Goal: Transaction & Acquisition: Purchase product/service

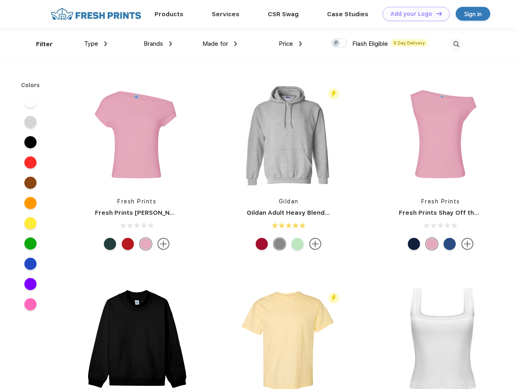
scroll to position [0, 0]
click at [413, 14] on link "Add your Logo Design Tool" at bounding box center [415, 14] width 67 height 14
click at [0, 0] on div "Design Tool" at bounding box center [0, 0] width 0 height 0
click at [435, 13] on link "Add your Logo Design Tool" at bounding box center [415, 14] width 67 height 14
click at [39, 44] on div "Filter" at bounding box center [44, 44] width 17 height 9
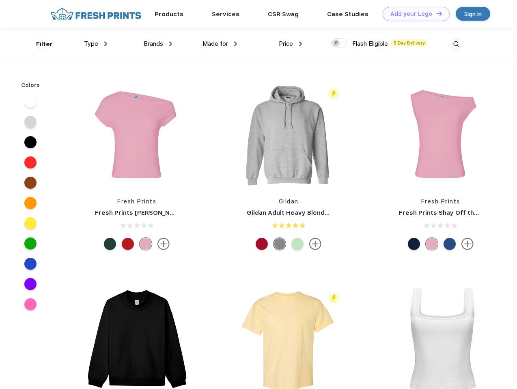
click at [96, 44] on span "Type" at bounding box center [91, 43] width 14 height 7
click at [158, 44] on span "Brands" at bounding box center [153, 43] width 19 height 7
click at [220, 44] on span "Made for" at bounding box center [215, 43] width 26 height 7
click at [290, 44] on span "Price" at bounding box center [286, 43] width 14 height 7
click at [339, 43] on div at bounding box center [339, 43] width 16 height 9
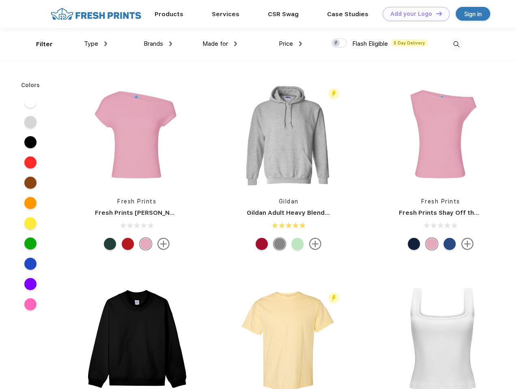
click at [336, 43] on input "checkbox" at bounding box center [333, 40] width 5 height 5
click at [456, 44] on img at bounding box center [455, 44] width 13 height 13
